Goal: Use online tool/utility: Utilize a website feature to perform a specific function

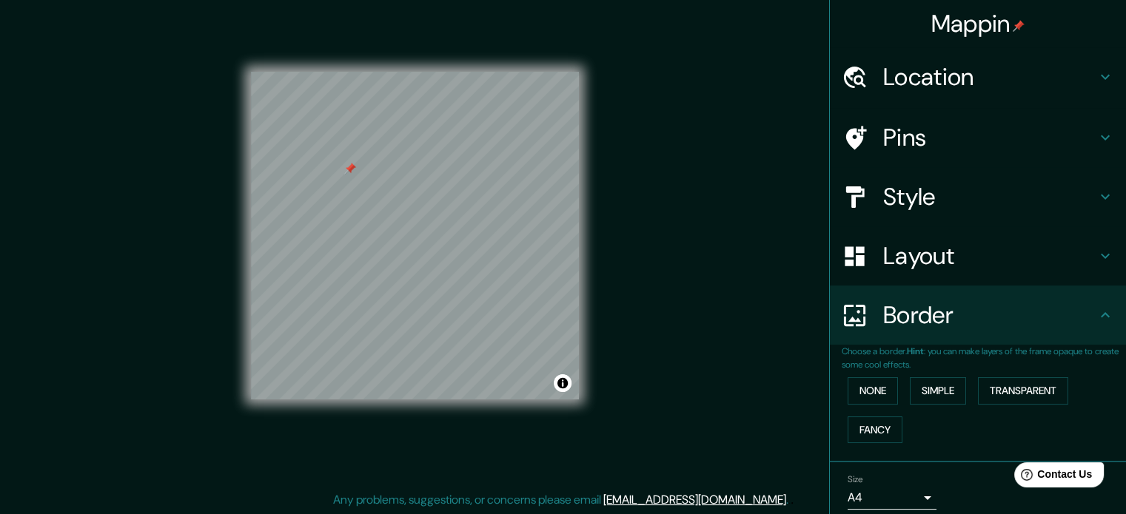
scroll to position [56, 0]
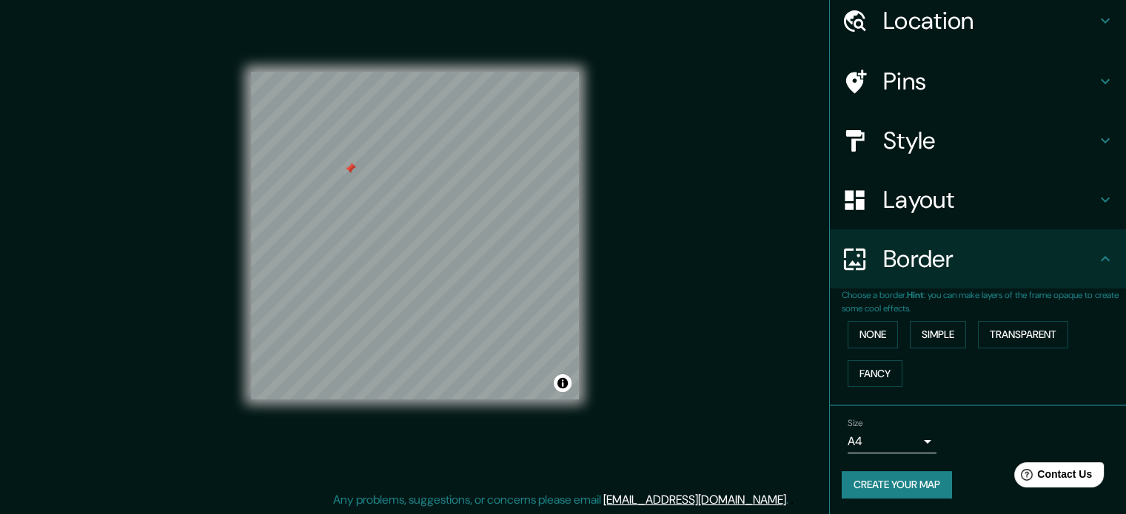
click at [347, 167] on div at bounding box center [350, 169] width 12 height 12
click at [888, 490] on button "Create your map" at bounding box center [896, 484] width 110 height 27
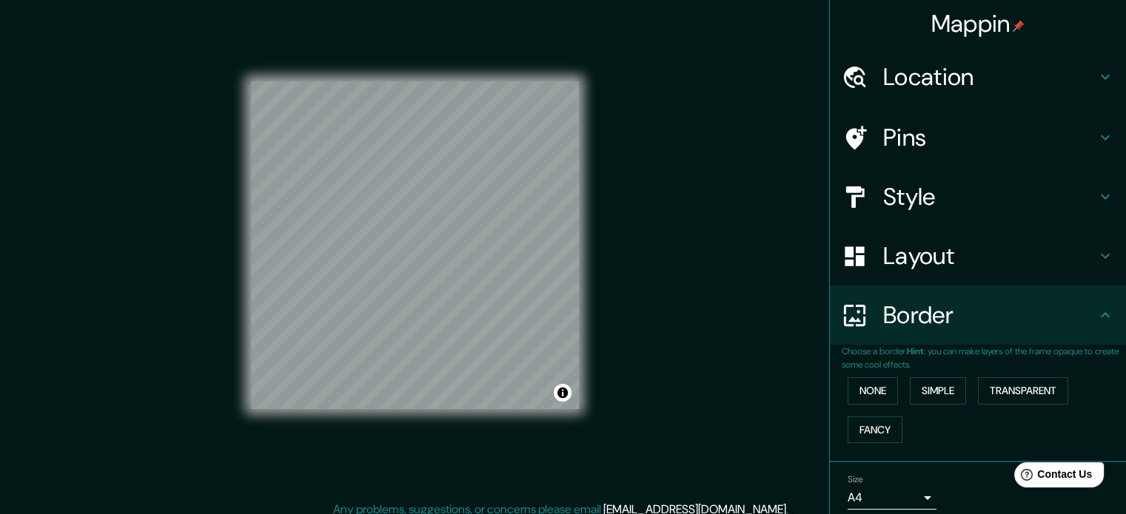
scroll to position [0, 0]
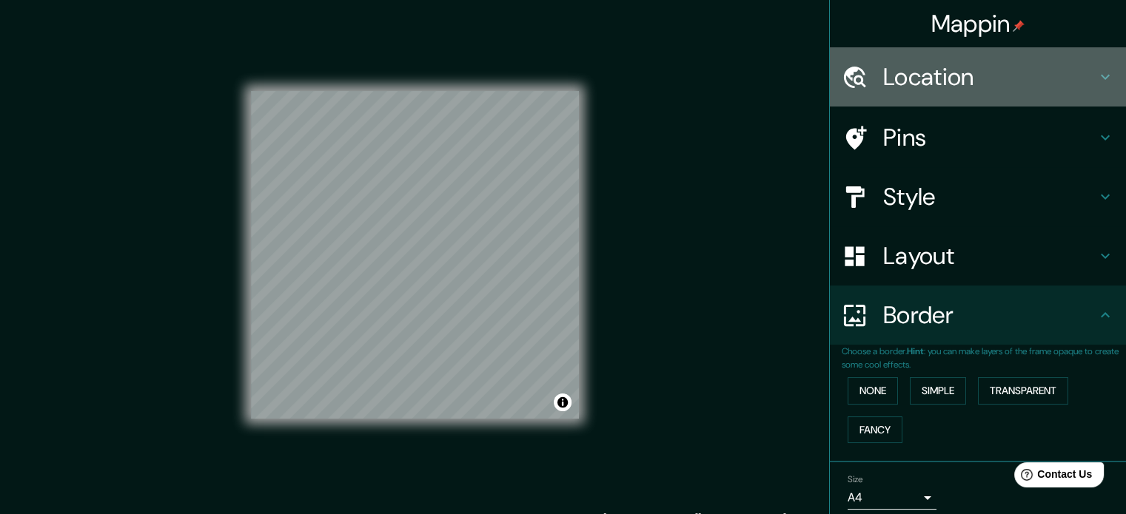
click at [909, 87] on h4 "Location" at bounding box center [989, 77] width 213 height 30
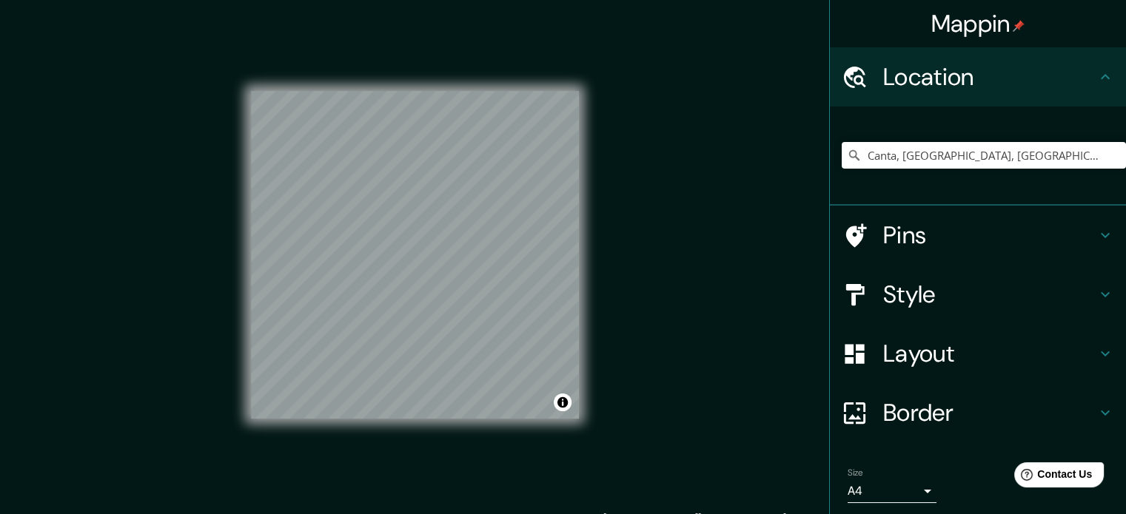
click at [909, 87] on h4 "Location" at bounding box center [989, 77] width 213 height 30
click at [886, 239] on h4 "Pins" at bounding box center [989, 236] width 213 height 30
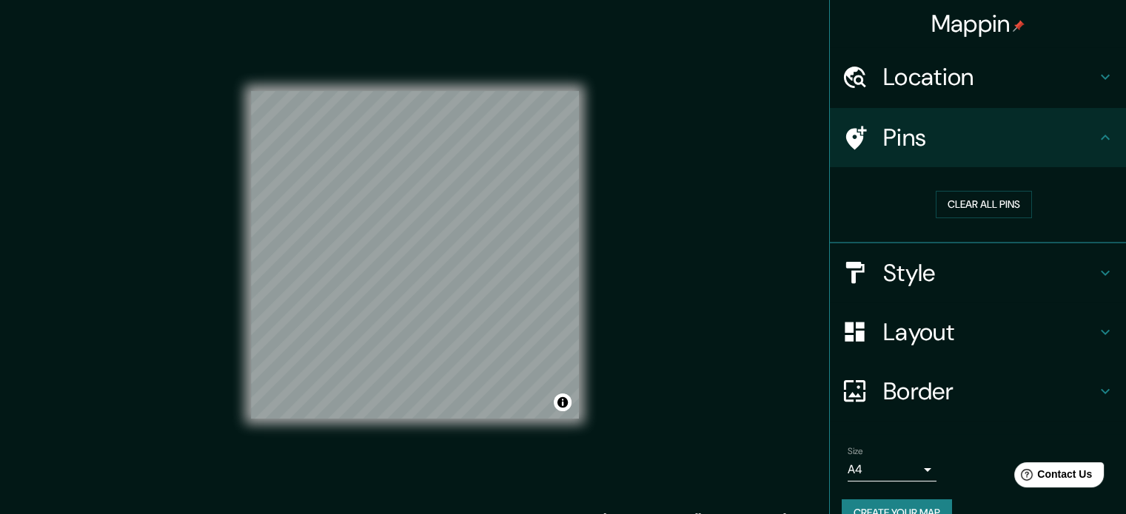
click at [888, 265] on h4 "Style" at bounding box center [989, 273] width 213 height 30
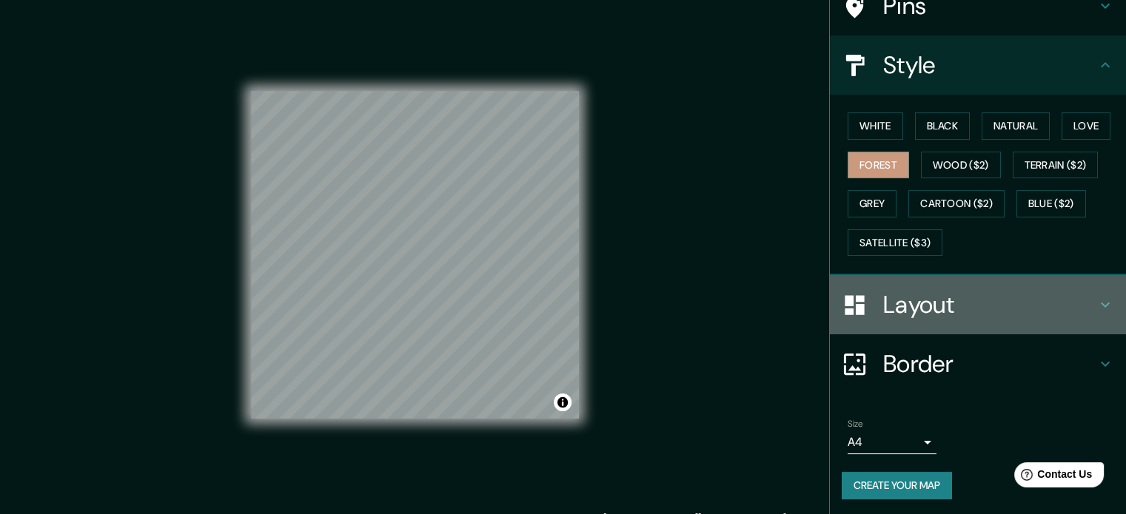
click at [905, 311] on h4 "Layout" at bounding box center [989, 305] width 213 height 30
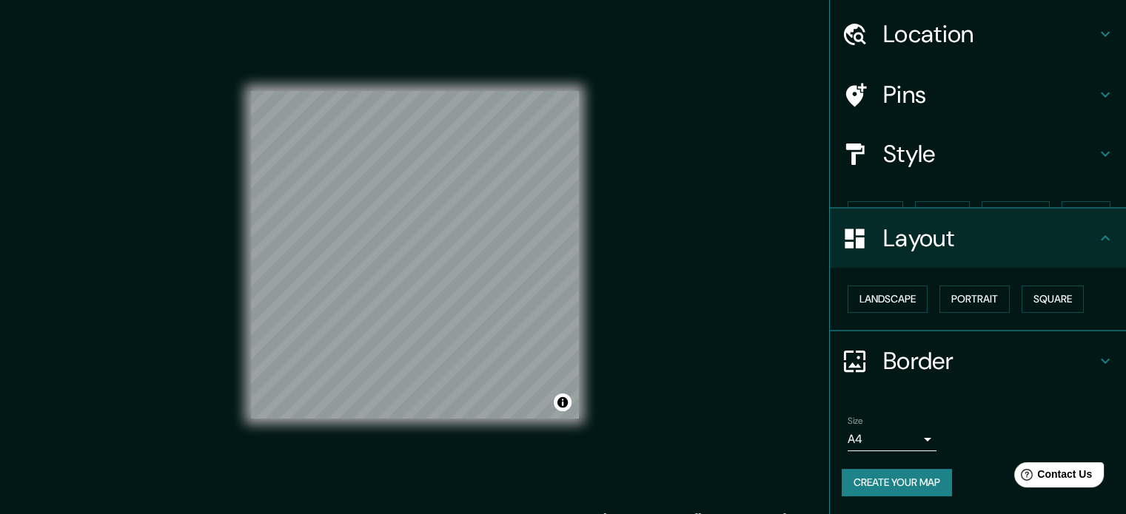
scroll to position [16, 0]
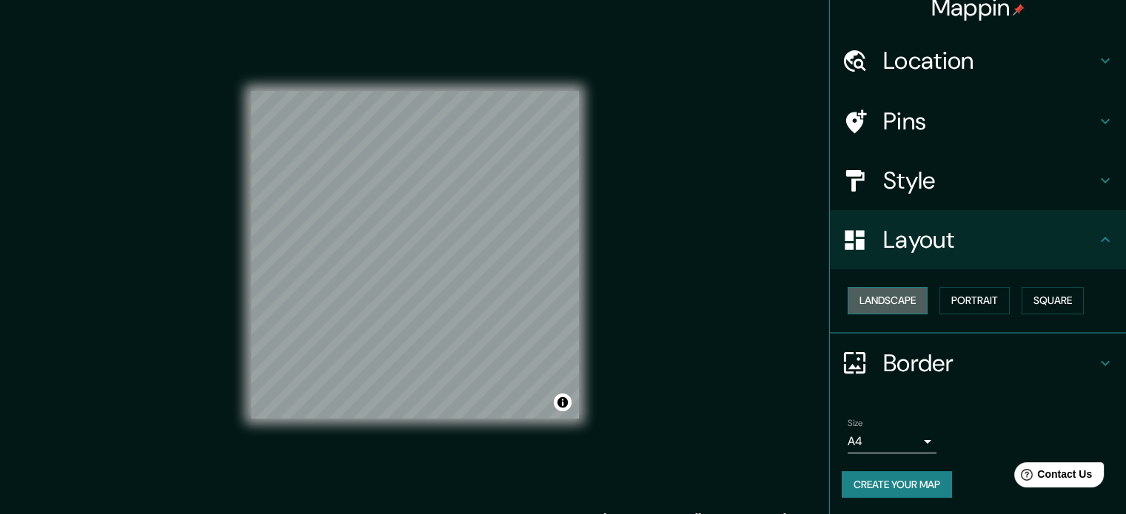
click at [878, 310] on button "Landscape" at bounding box center [887, 300] width 80 height 27
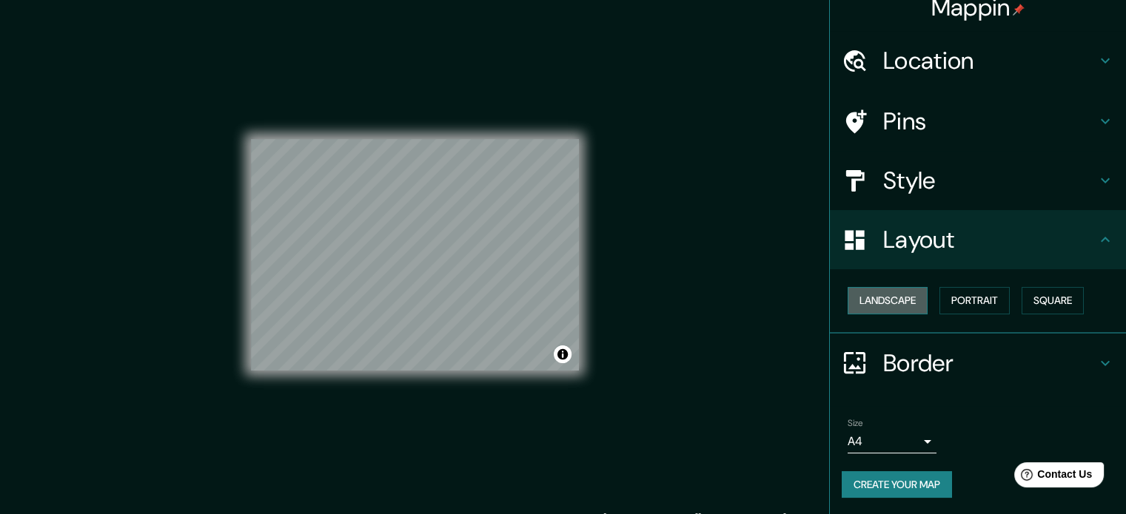
click at [878, 310] on button "Landscape" at bounding box center [887, 300] width 80 height 27
click at [955, 300] on button "Portrait" at bounding box center [974, 300] width 70 height 27
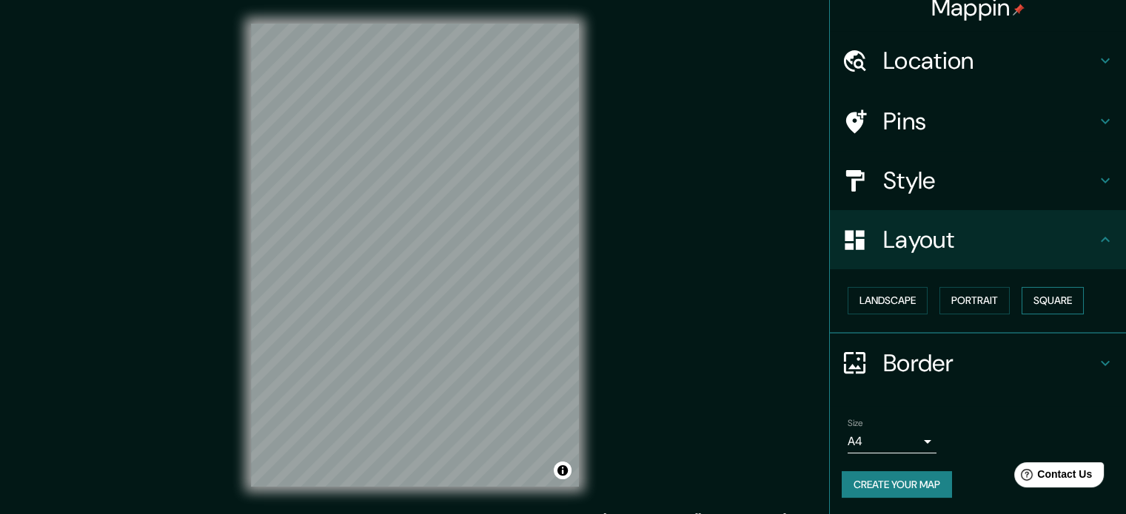
click at [1049, 300] on button "Square" at bounding box center [1052, 300] width 62 height 27
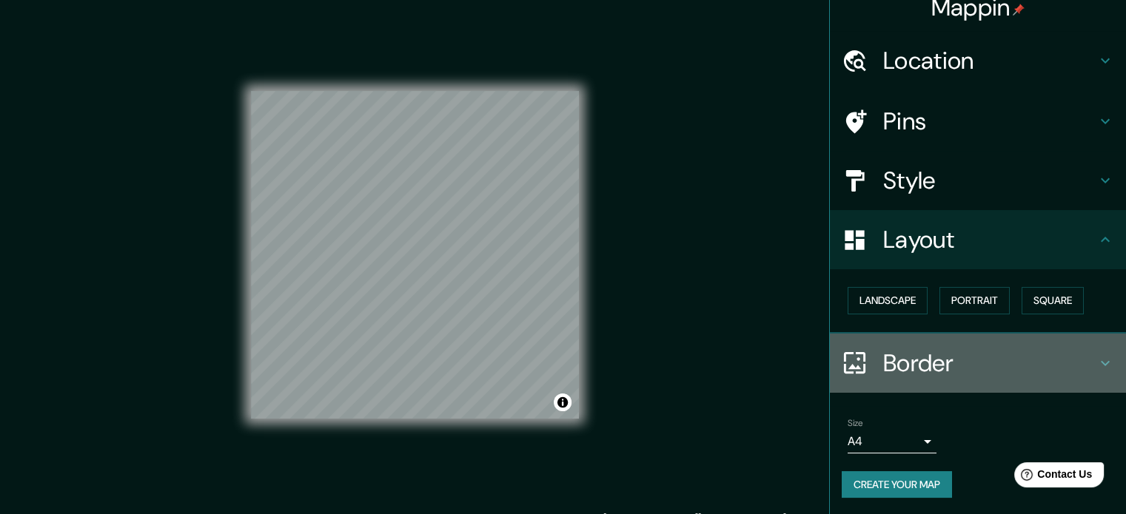
click at [1017, 349] on h4 "Border" at bounding box center [989, 364] width 213 height 30
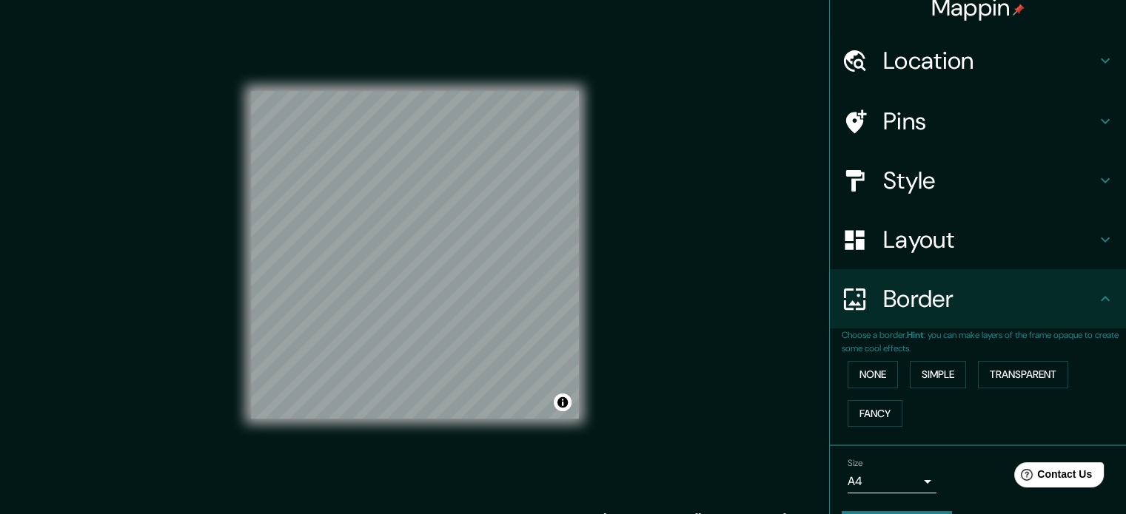
click at [921, 298] on h4 "Border" at bounding box center [989, 299] width 213 height 30
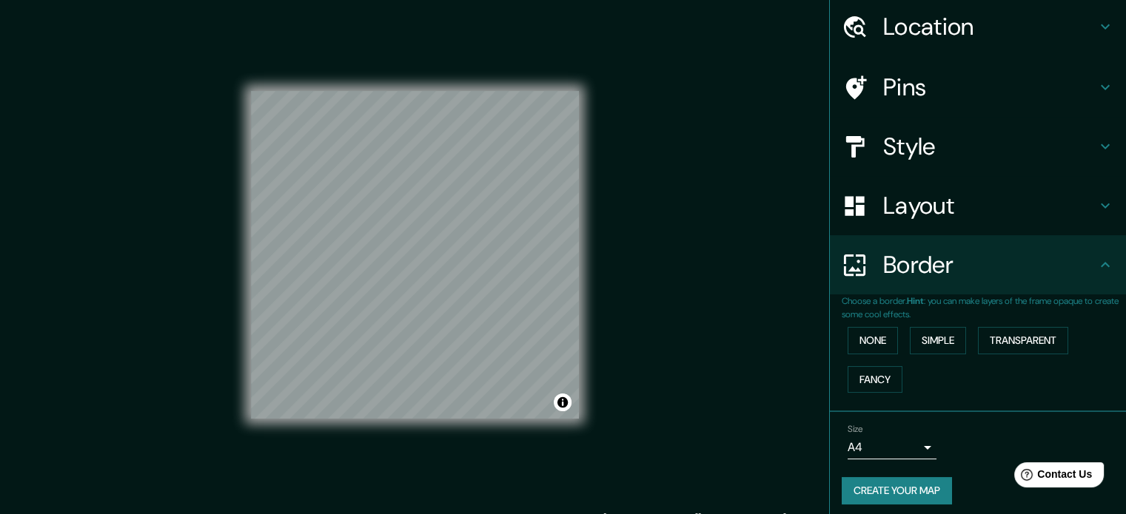
scroll to position [56, 0]
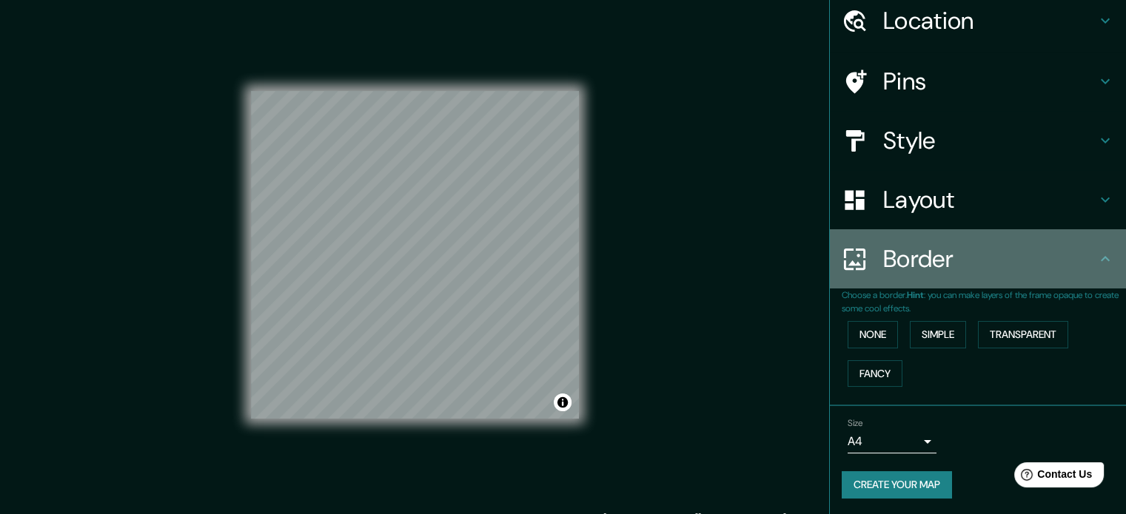
click at [1096, 263] on icon at bounding box center [1105, 259] width 18 height 18
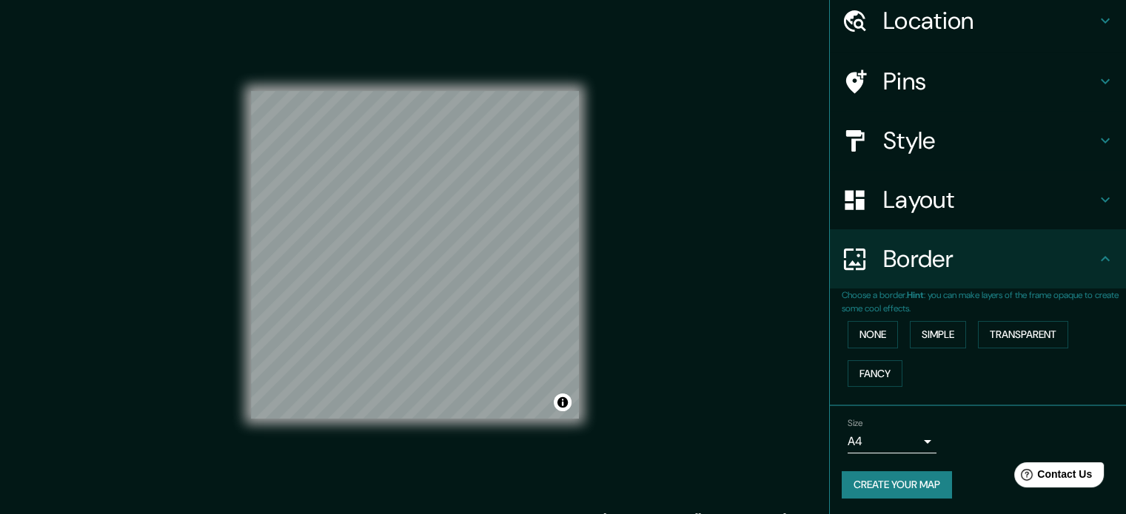
click at [1096, 263] on icon at bounding box center [1105, 259] width 18 height 18
click at [1084, 212] on div "Layout" at bounding box center [978, 199] width 296 height 59
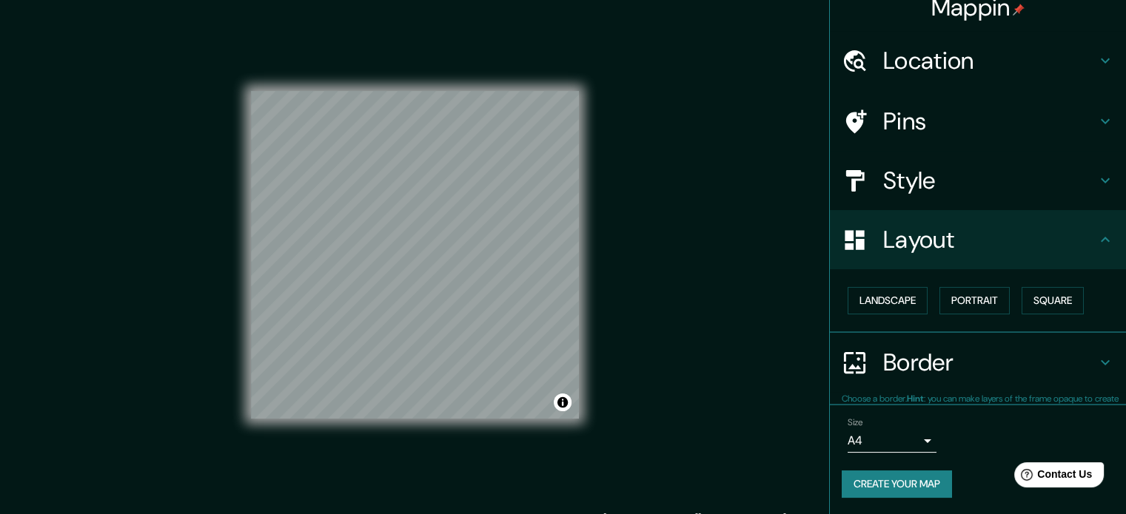
scroll to position [16, 0]
click at [1096, 240] on icon at bounding box center [1105, 240] width 18 height 18
click at [1040, 470] on span "Contact Us" at bounding box center [1064, 474] width 57 height 13
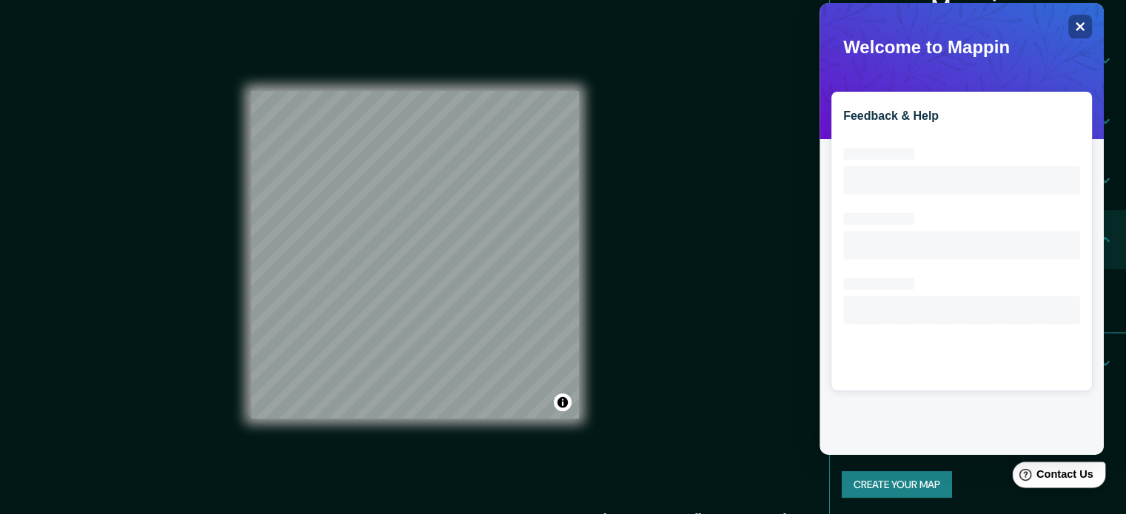
scroll to position [0, 0]
click at [1031, 474] on icon at bounding box center [1025, 475] width 12 height 12
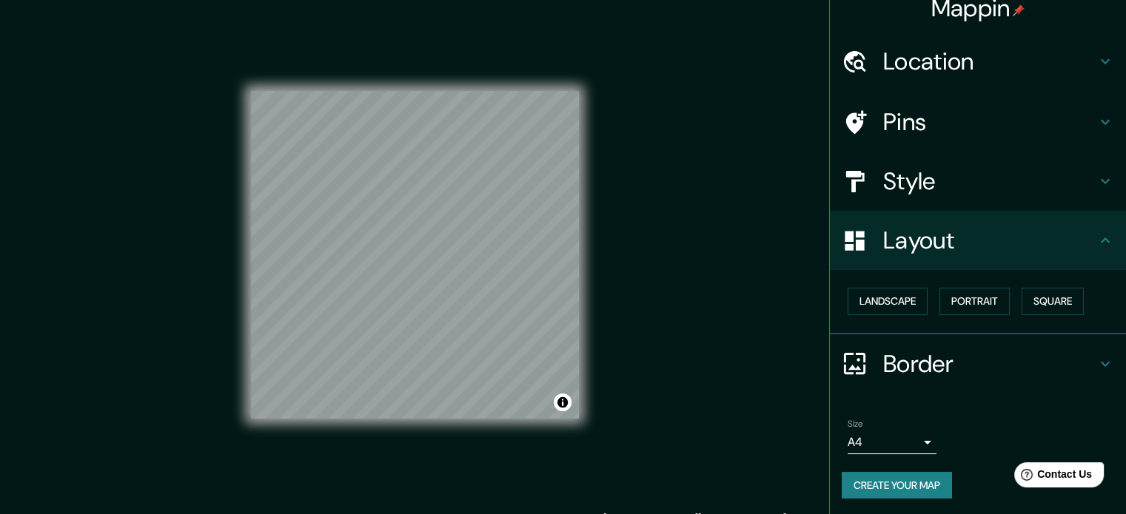
scroll to position [16, 0]
click at [869, 455] on div "Size A4 single" at bounding box center [977, 435] width 272 height 47
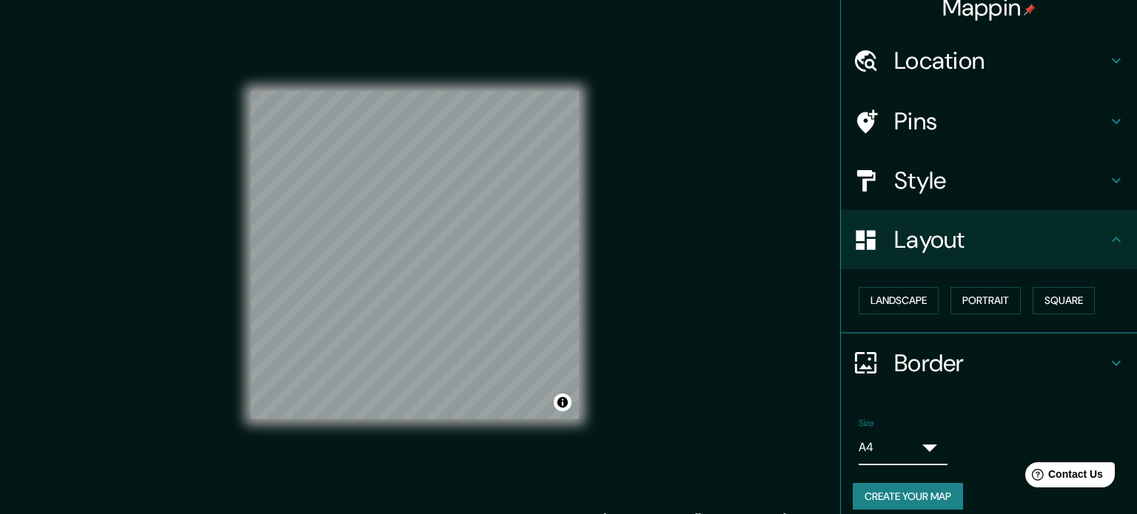
click at [872, 449] on body "Mappin Location [GEOGRAPHIC_DATA], [GEOGRAPHIC_DATA], [GEOGRAPHIC_DATA] Pins St…" at bounding box center [568, 257] width 1137 height 514
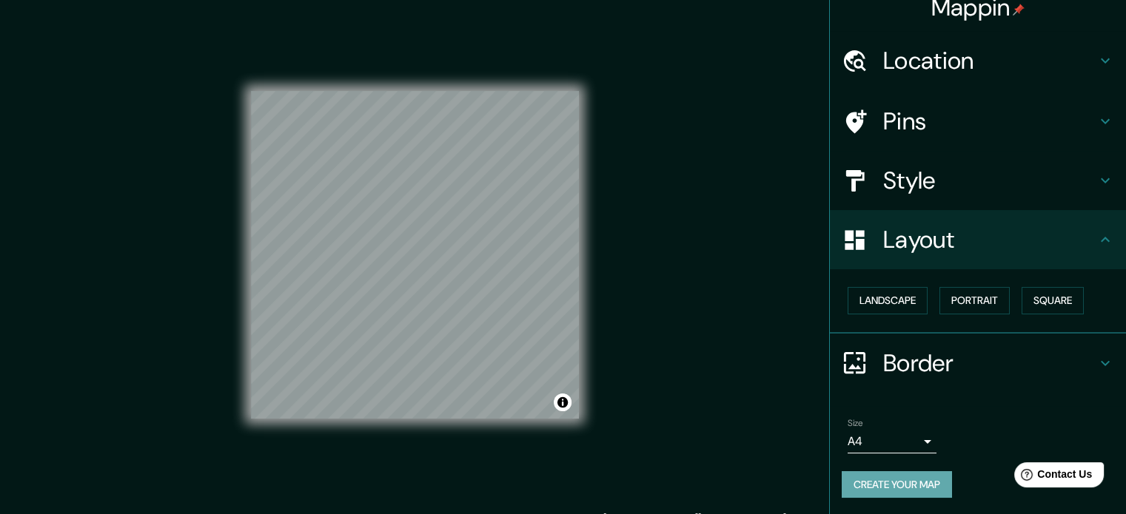
click at [875, 476] on button "Create your map" at bounding box center [896, 484] width 110 height 27
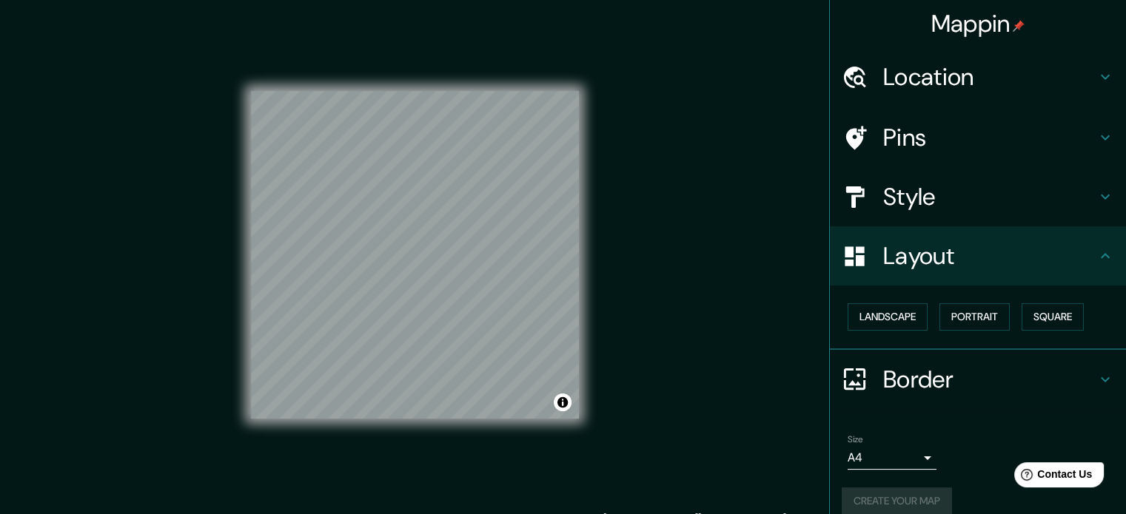
click at [977, 47] on div "Location" at bounding box center [978, 76] width 296 height 59
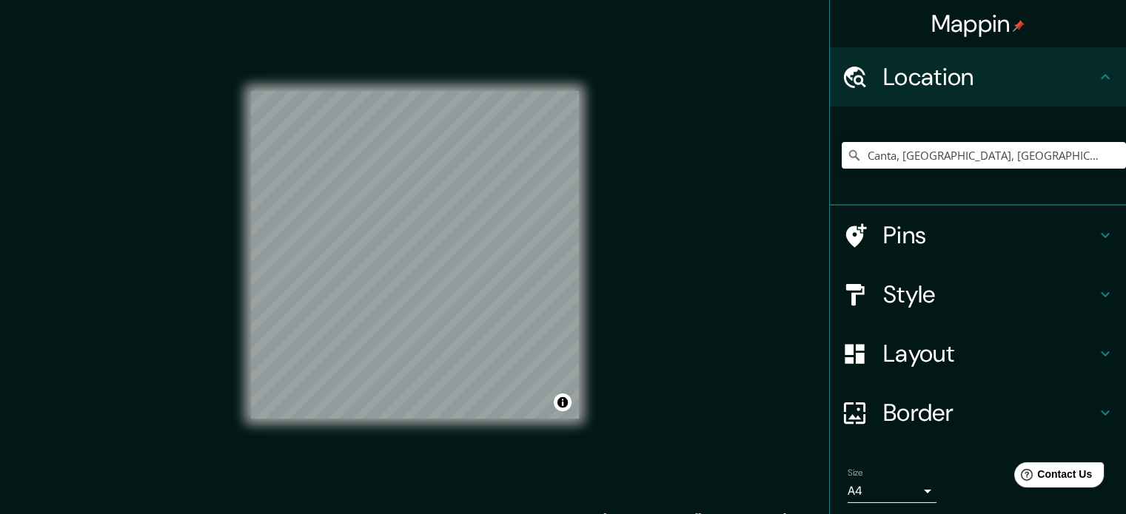
click at [940, 106] on div "Location" at bounding box center [978, 76] width 296 height 59
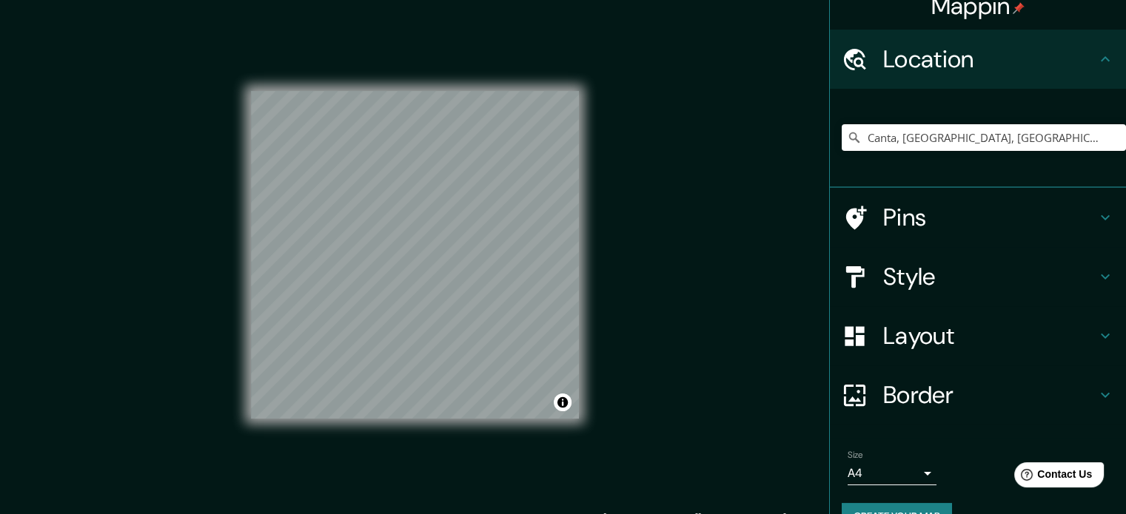
scroll to position [50, 0]
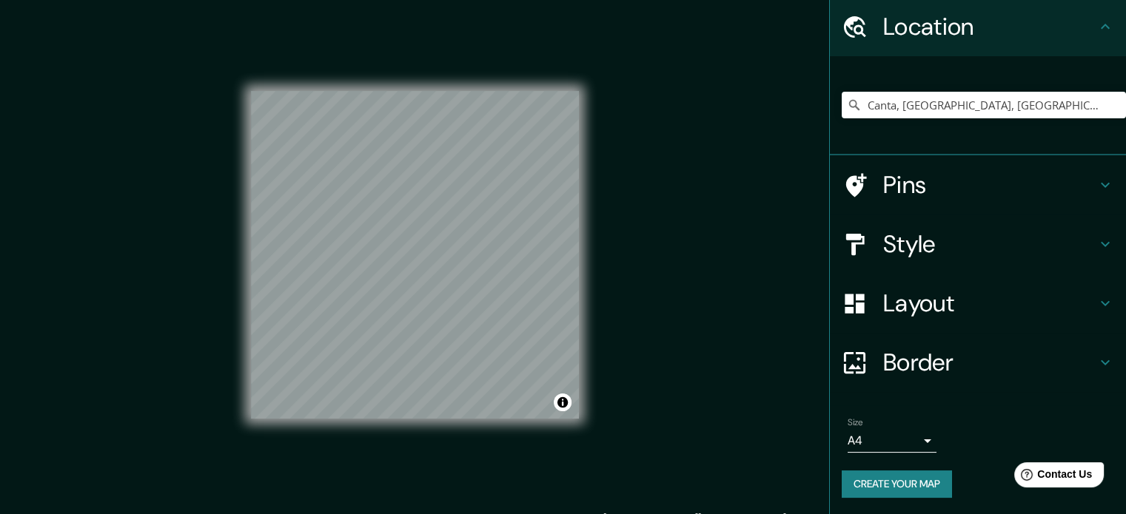
click at [888, 481] on button "Create your map" at bounding box center [896, 484] width 110 height 27
click at [888, 481] on div "Create your map" at bounding box center [977, 484] width 272 height 27
